Goal: Information Seeking & Learning: Learn about a topic

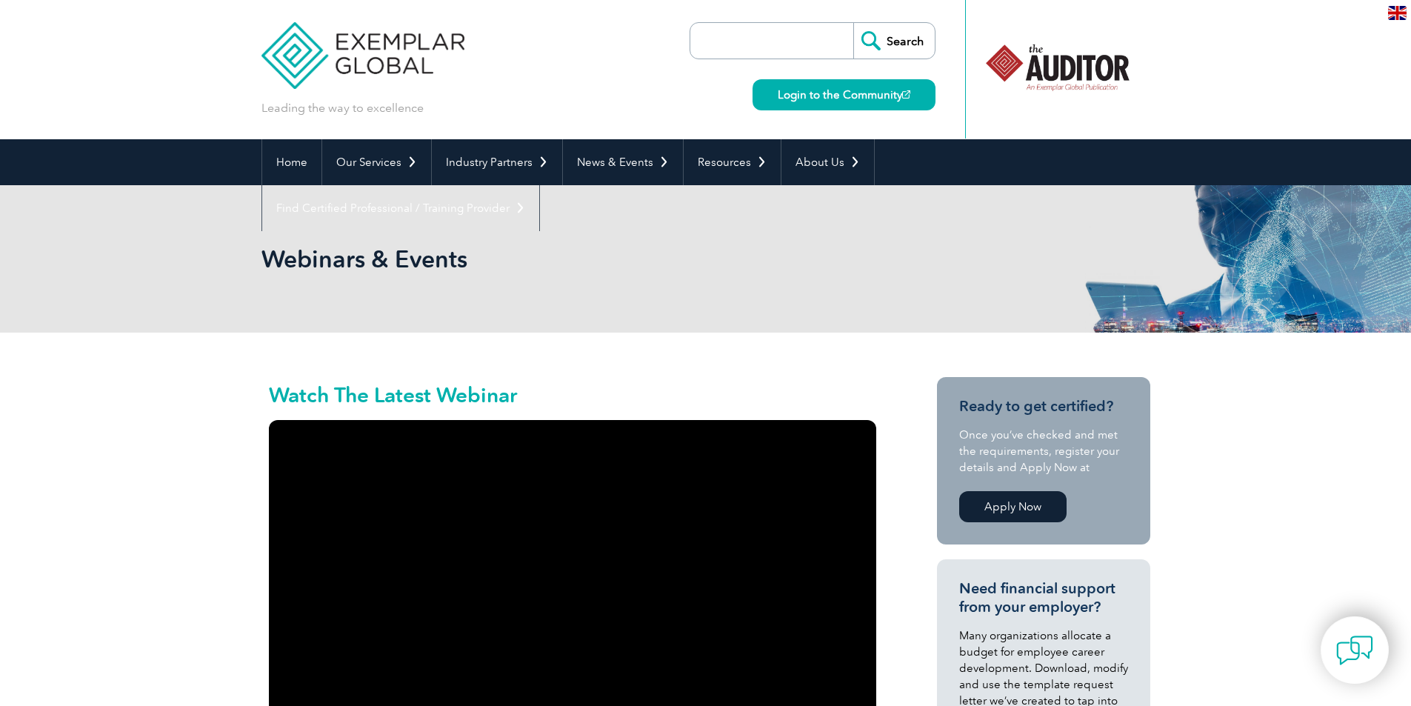
click at [737, 39] on input "search" at bounding box center [776, 41] width 156 height 36
type input "fmea"
click at [854, 23] on input "Search" at bounding box center [895, 41] width 82 height 36
